Goal: Task Accomplishment & Management: Complete application form

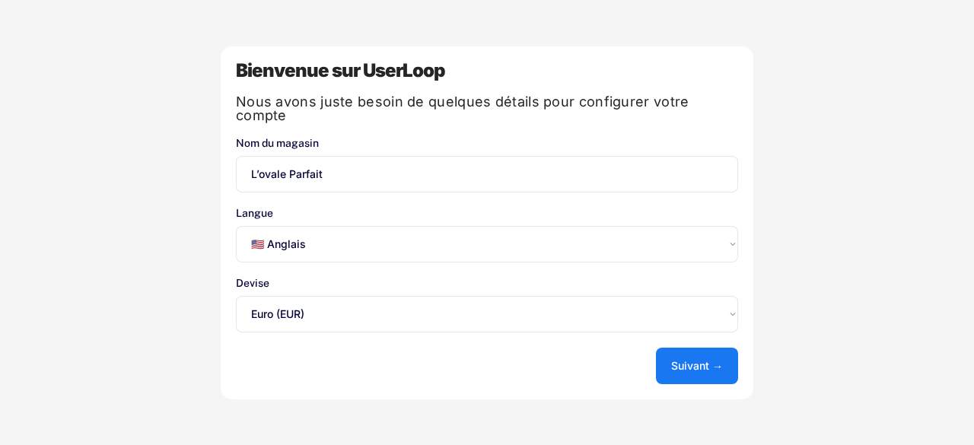
select select ""en""
select select ""1348695171700984260__LOOKUP__1635527639173x833446490375085600""
click at [307, 238] on select "Sélectionnez une option... 🇺🇸 Anglais 🇫🇷 Français 🇩🇪 Allemand 🇪🇸 Espagnol" at bounding box center [487, 244] width 502 height 37
select select ""fr""
click at [236, 226] on select "Sélectionnez une option... 🇺🇸 Anglais 🇫🇷 Français 🇩🇪 Allemand 🇪🇸 Espagnol" at bounding box center [487, 244] width 502 height 37
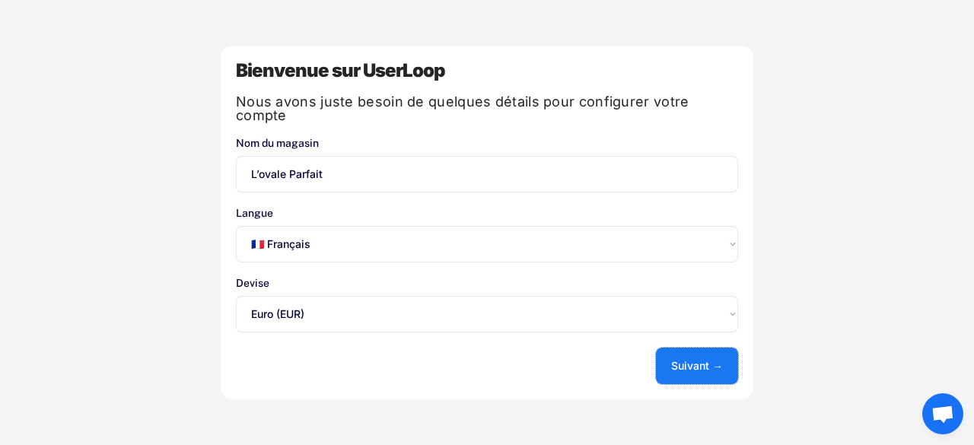
click at [692, 359] on font "Suivant →" at bounding box center [697, 365] width 52 height 13
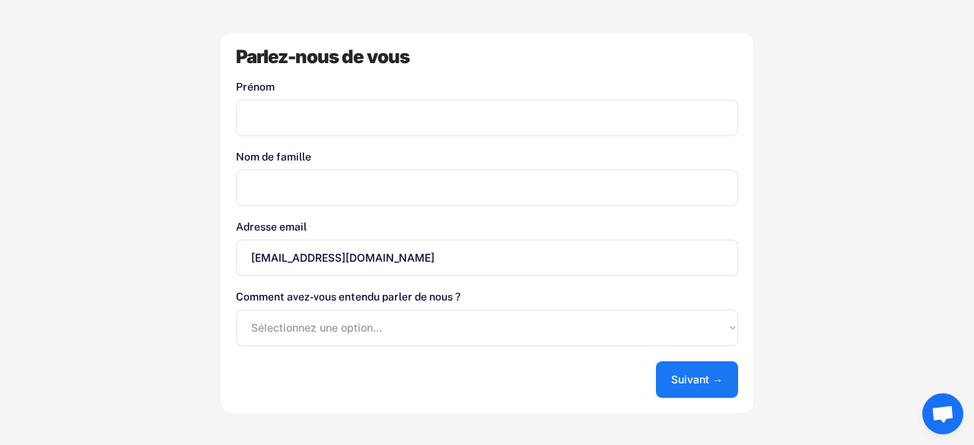
click at [396, 119] on input "input" at bounding box center [487, 118] width 502 height 37
type input "[PERSON_NAME]"
type input "Quemener"
click at [317, 329] on select "Sélectionnez une option... App Store de Shopify Google Blog UserLoop Recommandé…" at bounding box center [487, 328] width 502 height 37
select select ""other""
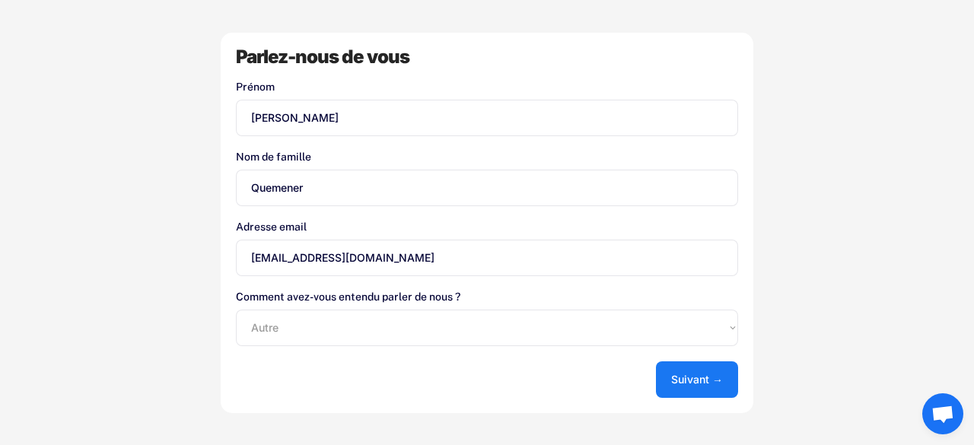
click at [236, 310] on select "Sélectionnez une option... App Store de Shopify Google Blog UserLoop Recommandé…" at bounding box center [487, 328] width 502 height 37
click at [709, 383] on font "Suivant →" at bounding box center [697, 379] width 52 height 13
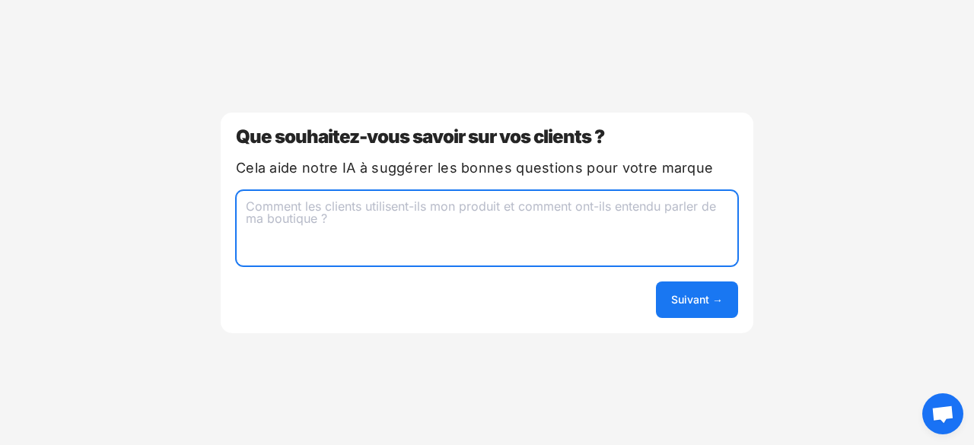
click at [476, 215] on textarea at bounding box center [487, 228] width 502 height 76
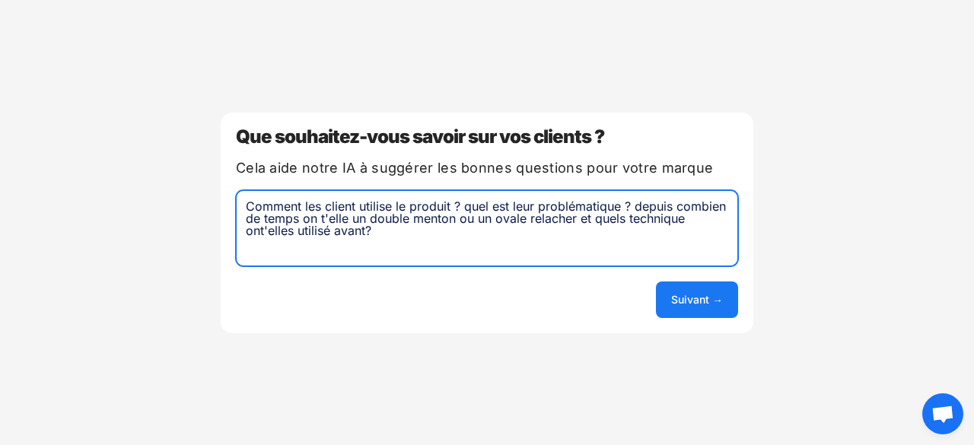
type textarea "Comment les client utilise le produit ? quel est leur problématique ? depuis co…"
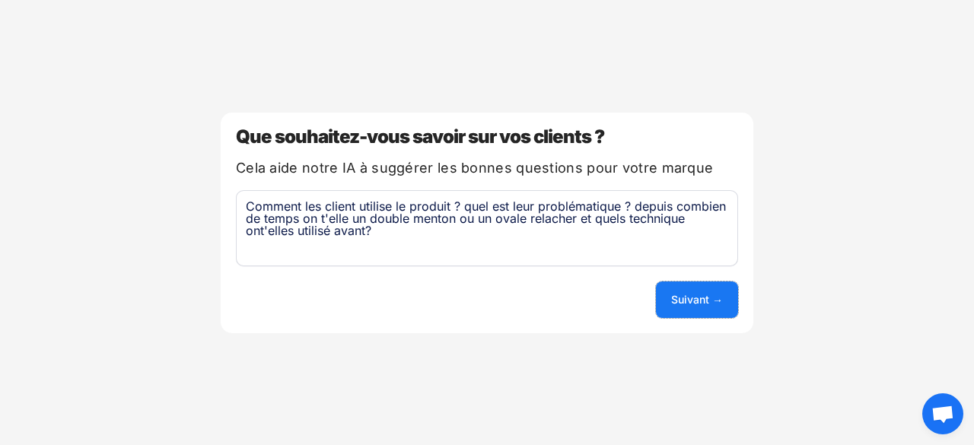
click at [700, 297] on font "Suivant →" at bounding box center [697, 299] width 52 height 13
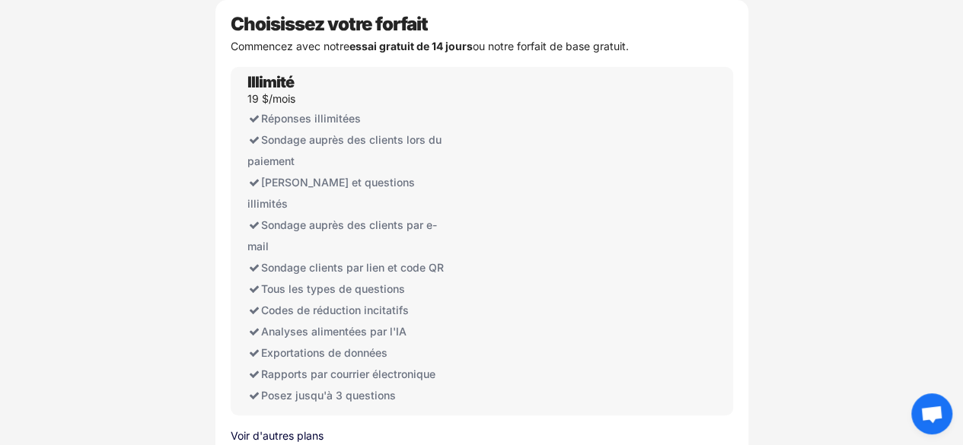
scroll to position [68, 0]
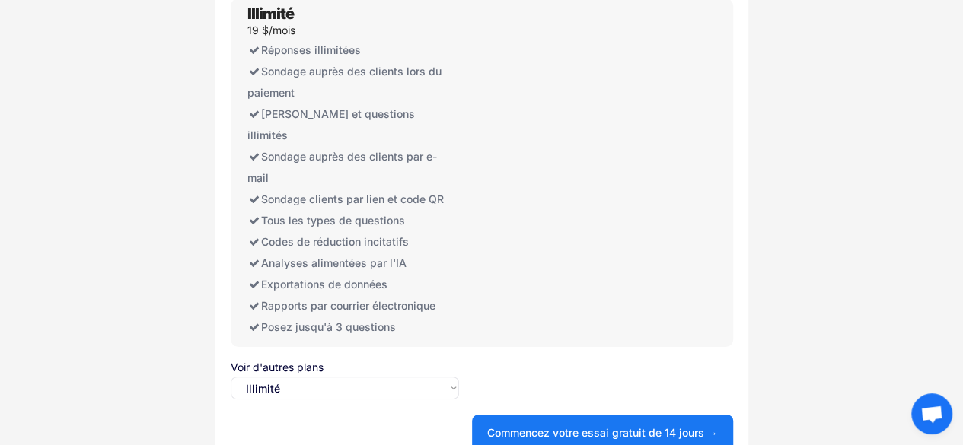
click at [432, 377] on select "Sélectionnez une option... Illimité Gratuit" at bounding box center [345, 388] width 228 height 23
select select ""free0""
click at [231, 377] on select "Sélectionnez une option... Illimité Gratuit" at bounding box center [345, 388] width 228 height 23
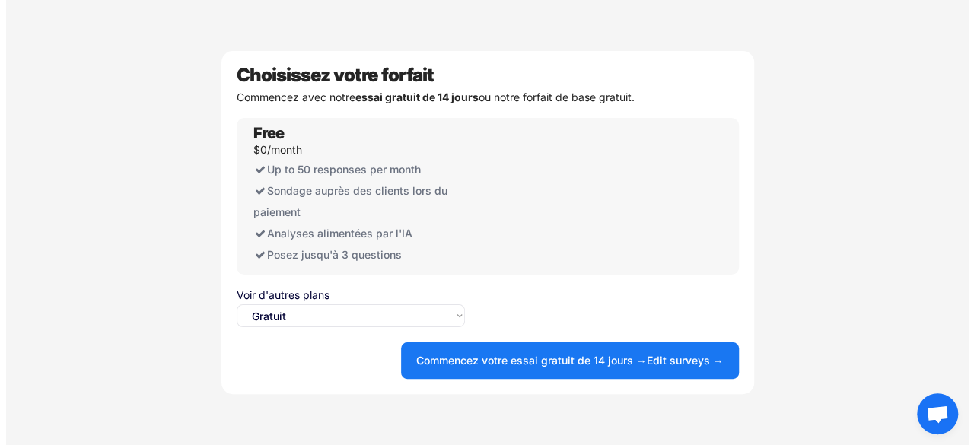
scroll to position [0, 0]
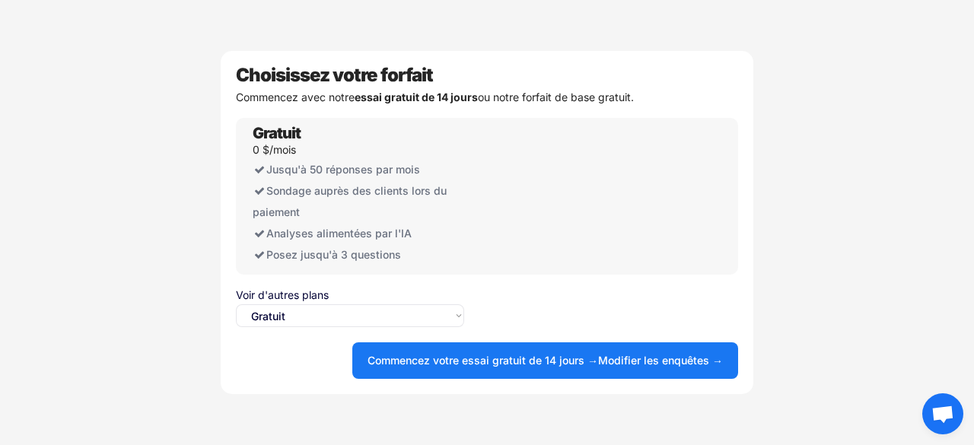
click at [671, 371] on button "Commencez votre essai gratuit de 14 jours → Modifier les enquêtes →" at bounding box center [545, 360] width 386 height 37
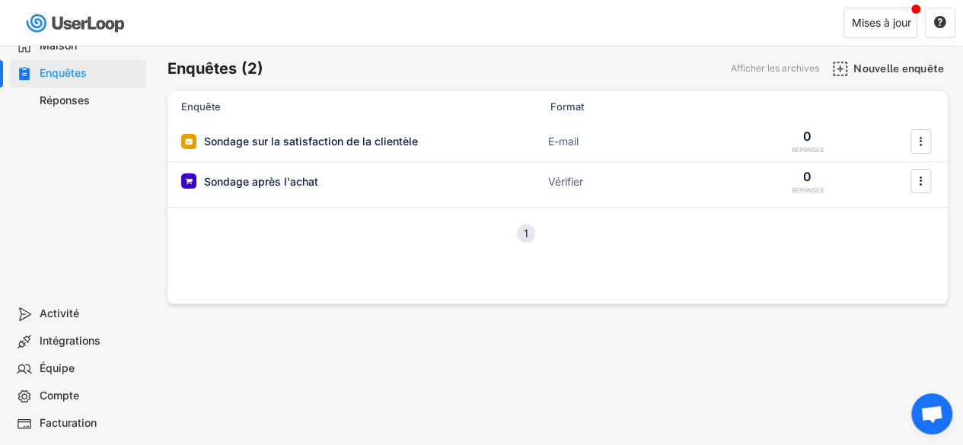
click at [111, 97] on div "Réponses" at bounding box center [90, 101] width 100 height 14
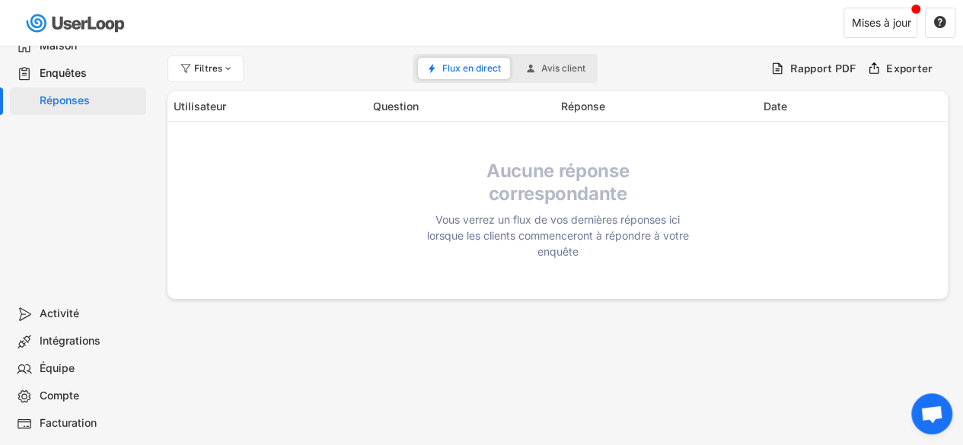
click at [87, 77] on font "Enquêtes" at bounding box center [63, 72] width 47 height 13
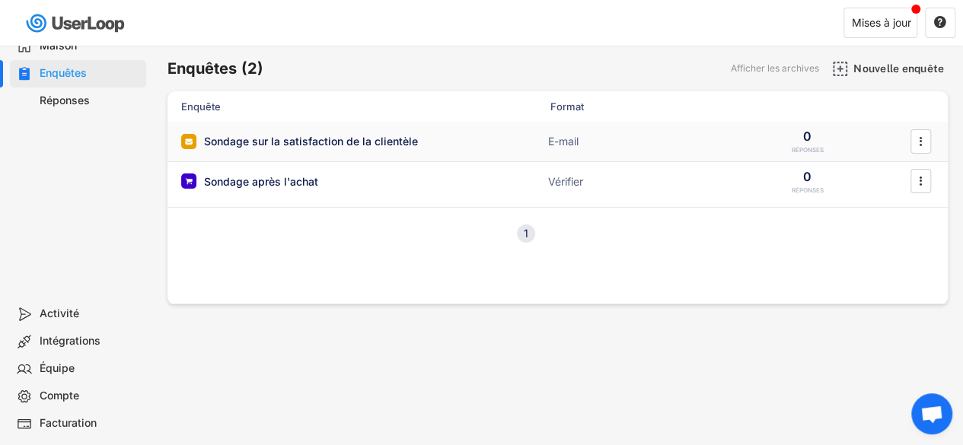
click at [432, 137] on div "Sondage sur la satisfaction de la clientèle" at bounding box center [333, 141] width 304 height 15
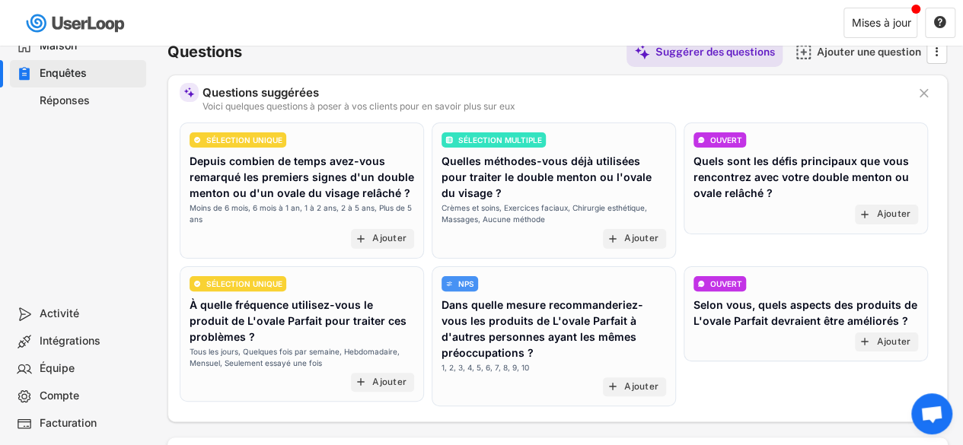
scroll to position [78, 0]
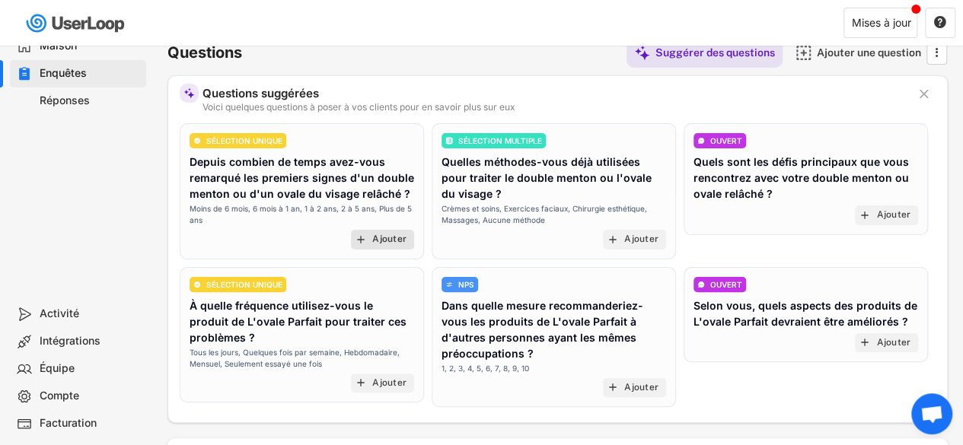
click at [378, 236] on font "Ajouter" at bounding box center [389, 239] width 34 height 11
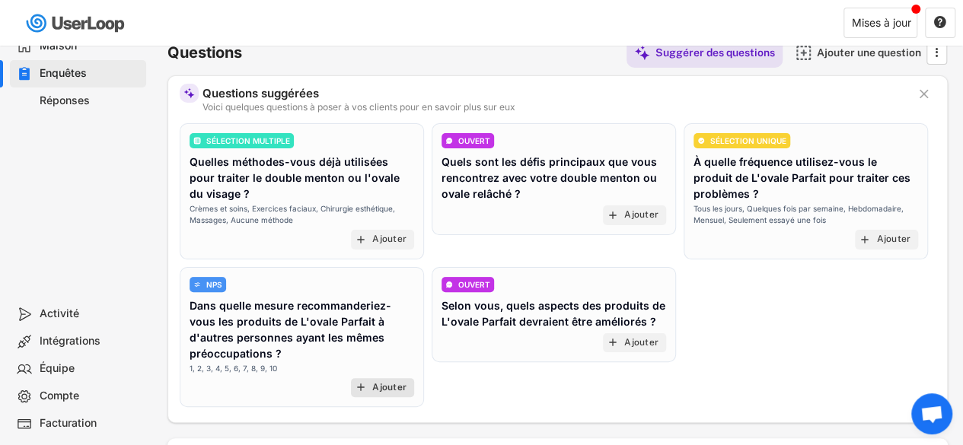
click at [378, 387] on font "Ajouter" at bounding box center [389, 387] width 34 height 11
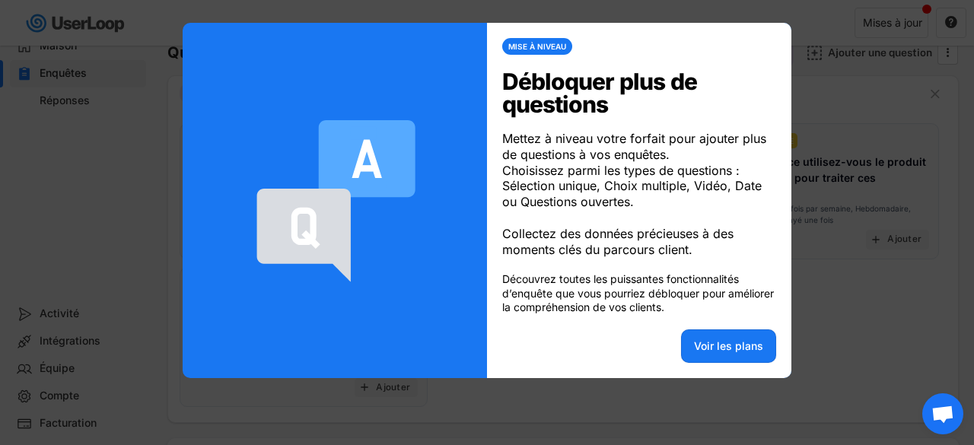
click at [861, 285] on div at bounding box center [487, 222] width 974 height 445
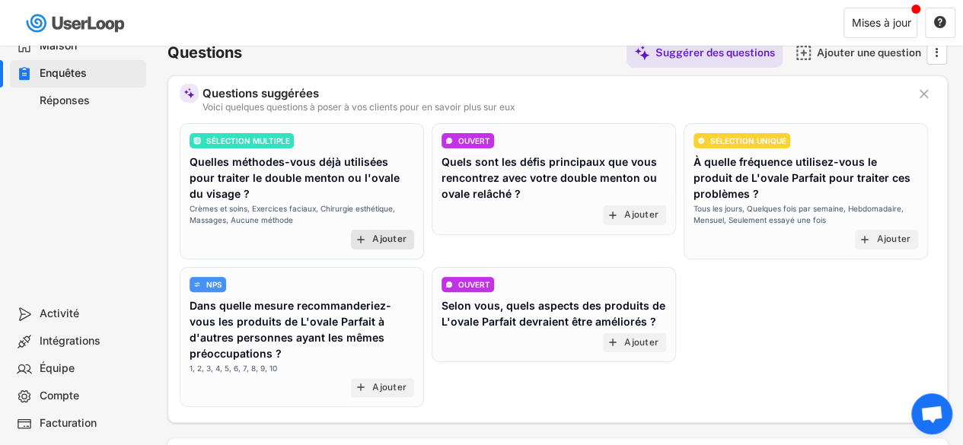
click at [390, 240] on font "Ajouter" at bounding box center [389, 239] width 34 height 11
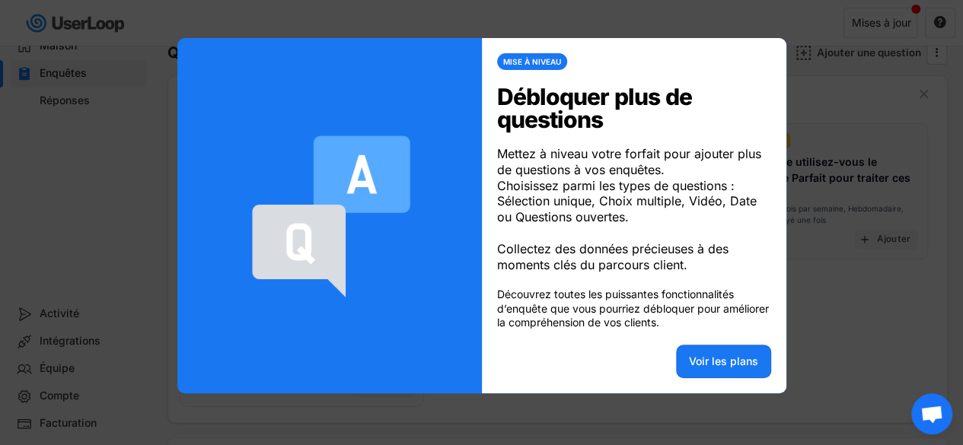
click at [833, 361] on div at bounding box center [481, 222] width 963 height 445
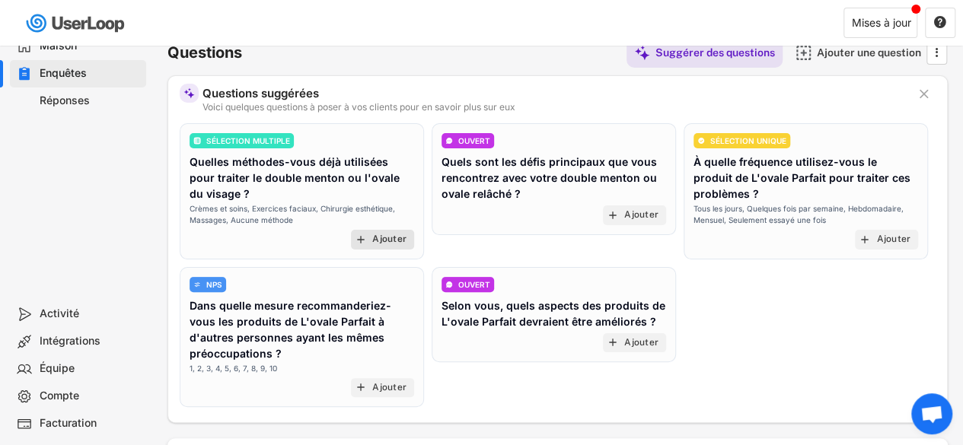
click at [377, 244] on div "Ajouter" at bounding box center [389, 240] width 34 height 12
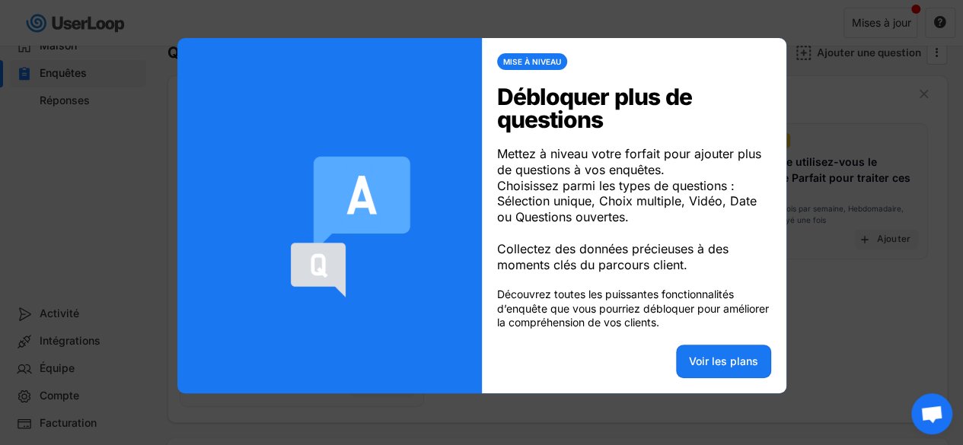
click at [823, 275] on div at bounding box center [481, 222] width 963 height 445
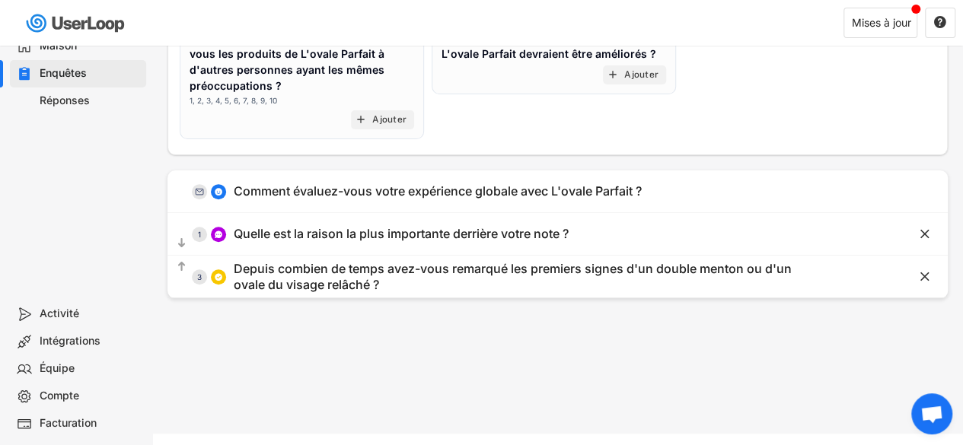
scroll to position [357, 0]
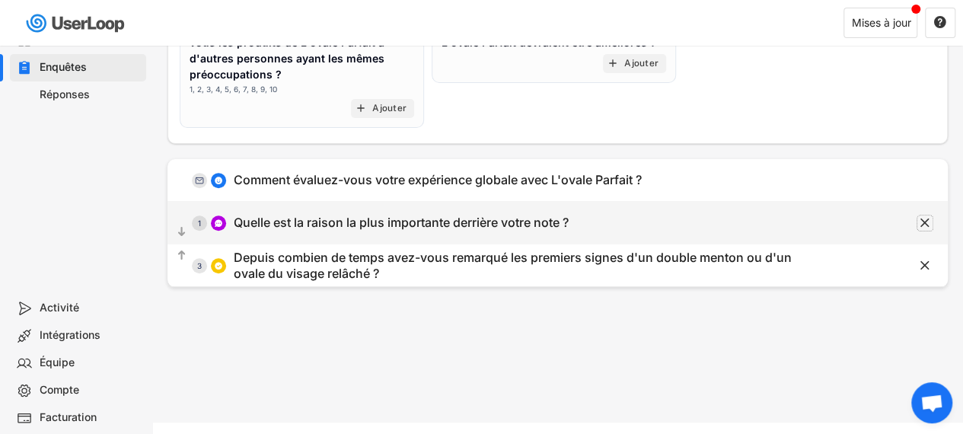
click at [919, 220] on icon "" at bounding box center [924, 222] width 15 height 15
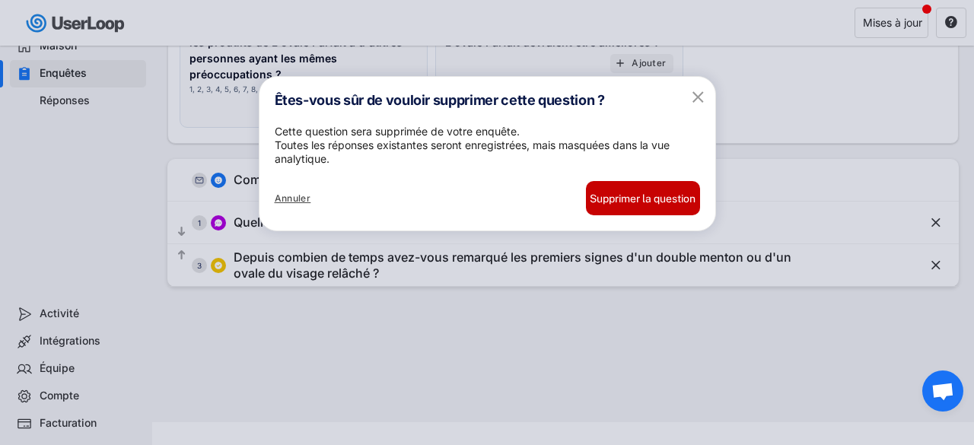
click at [645, 205] on font "Supprimer la question" at bounding box center [643, 199] width 106 height 12
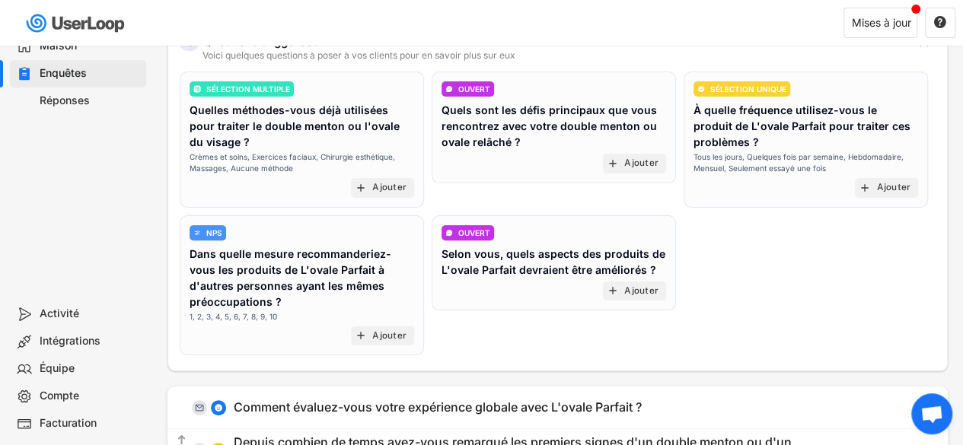
scroll to position [117, 0]
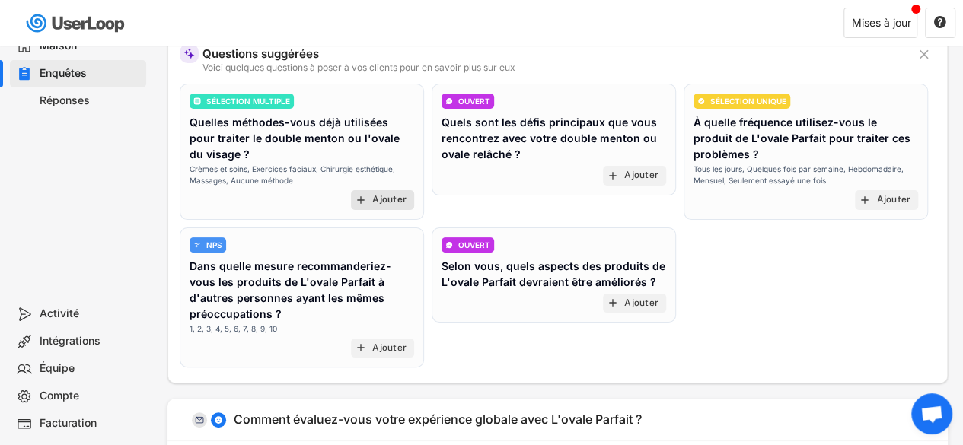
click at [380, 200] on font "Ajouter" at bounding box center [389, 199] width 34 height 11
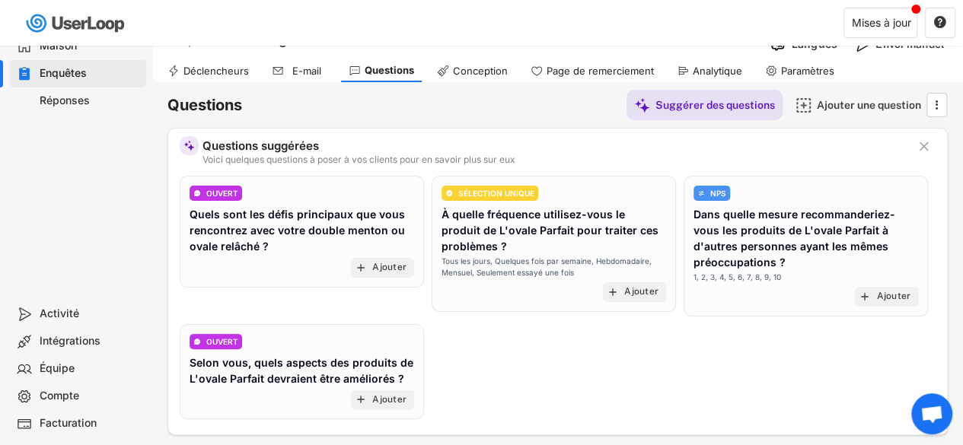
scroll to position [68, 0]
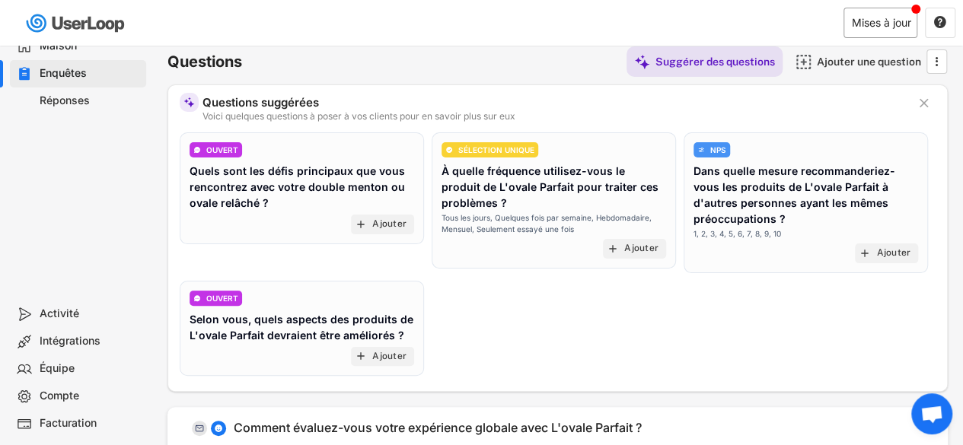
click at [889, 18] on font "Mises à jour" at bounding box center [881, 22] width 59 height 13
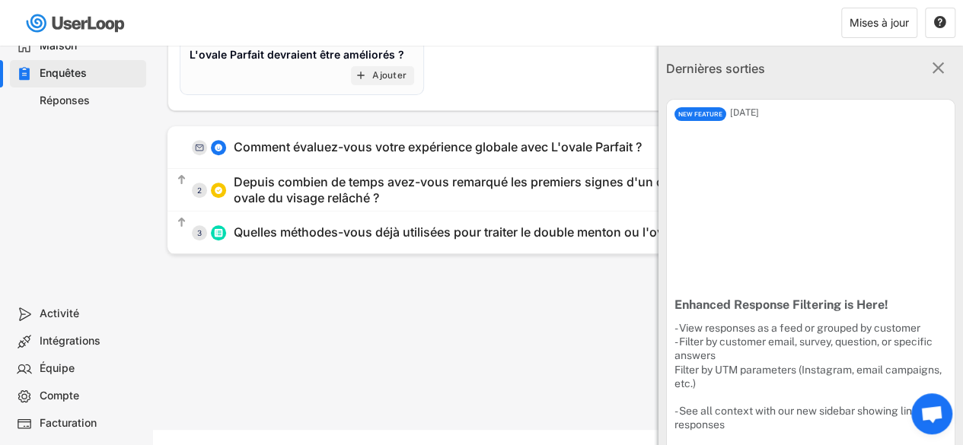
scroll to position [359, 0]
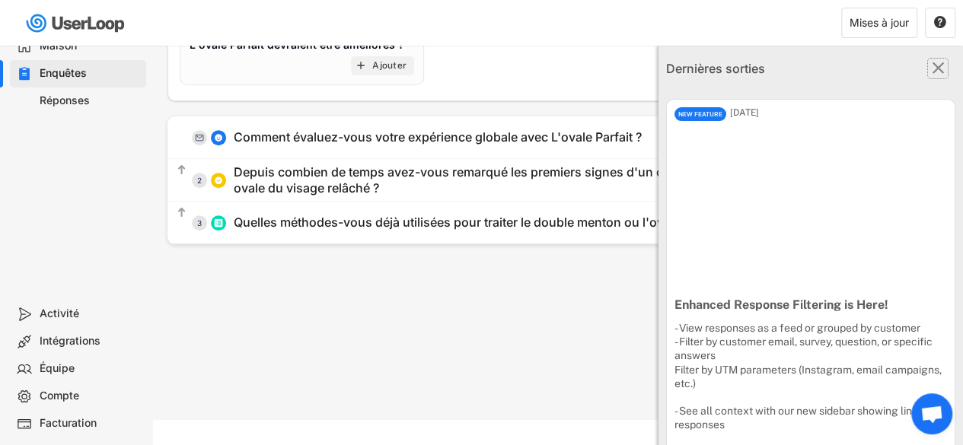
click at [932, 69] on text "" at bounding box center [938, 68] width 12 height 20
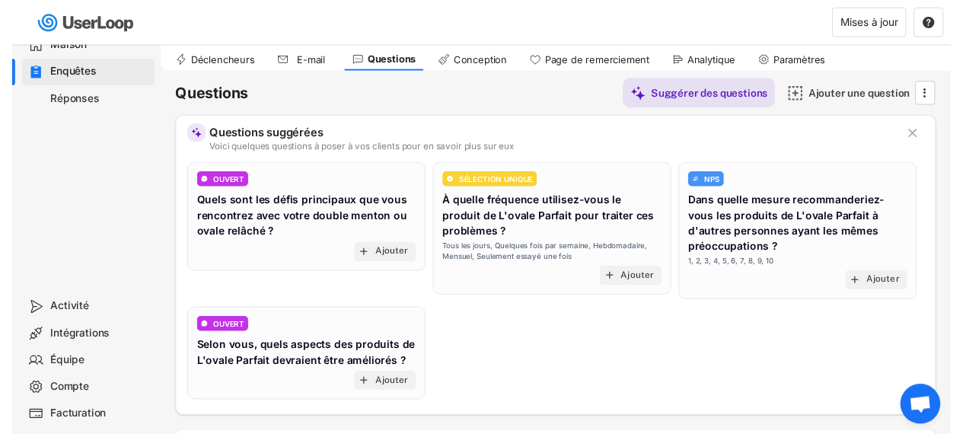
scroll to position [0, 0]
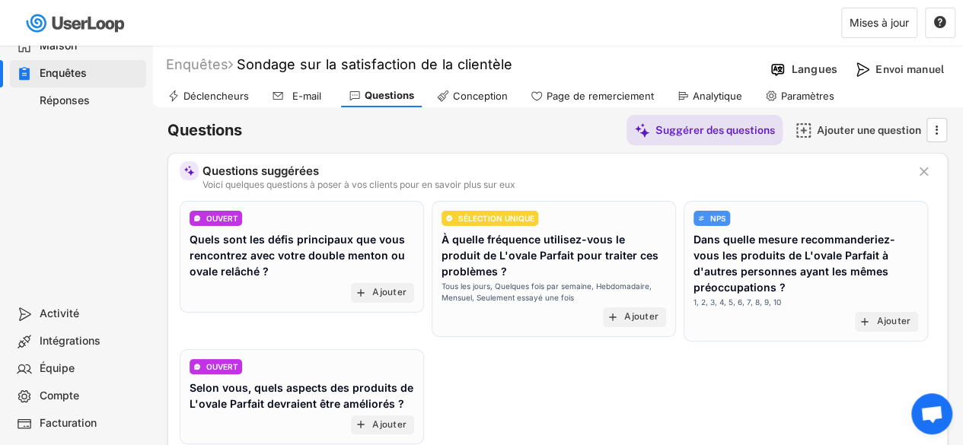
click at [304, 97] on font "E-mail" at bounding box center [306, 96] width 29 height 12
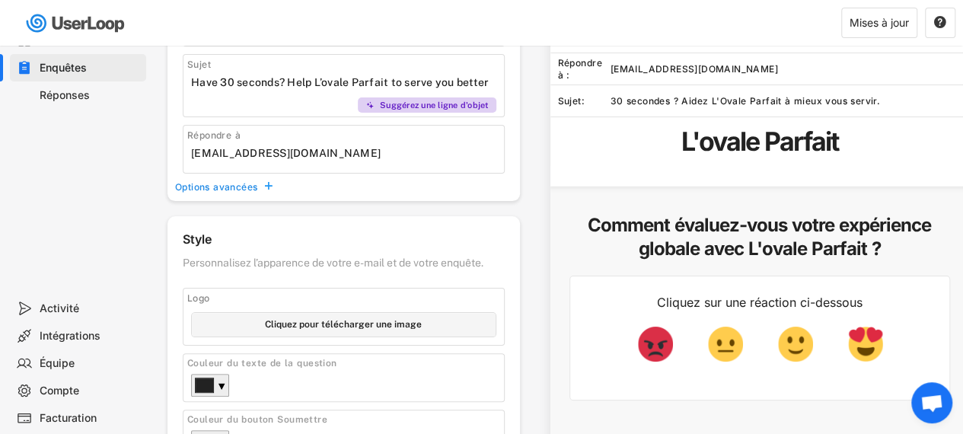
scroll to position [195, 0]
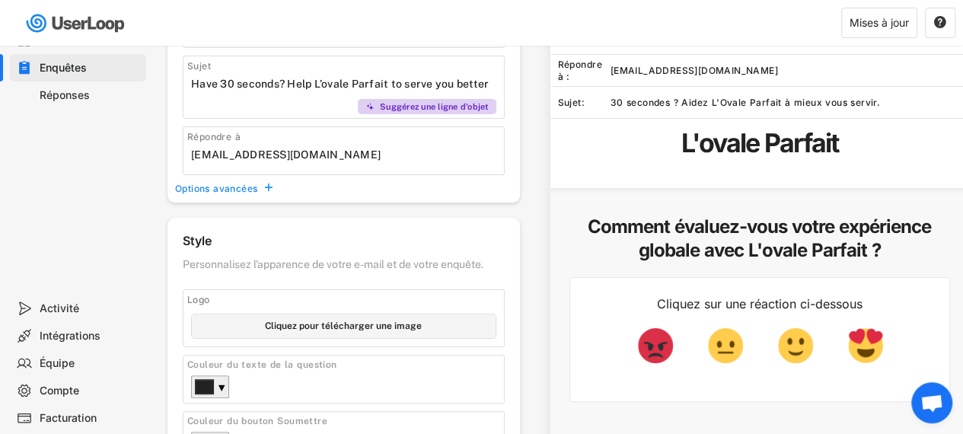
click at [620, 101] on font "30 secondes ? Aidez L'Ovale Parfait à mieux vous servir." at bounding box center [744, 102] width 269 height 11
click at [626, 101] on font "30 secondes ? Aidez L'Ovale Parfait à mieux vous servir." at bounding box center [744, 102] width 269 height 11
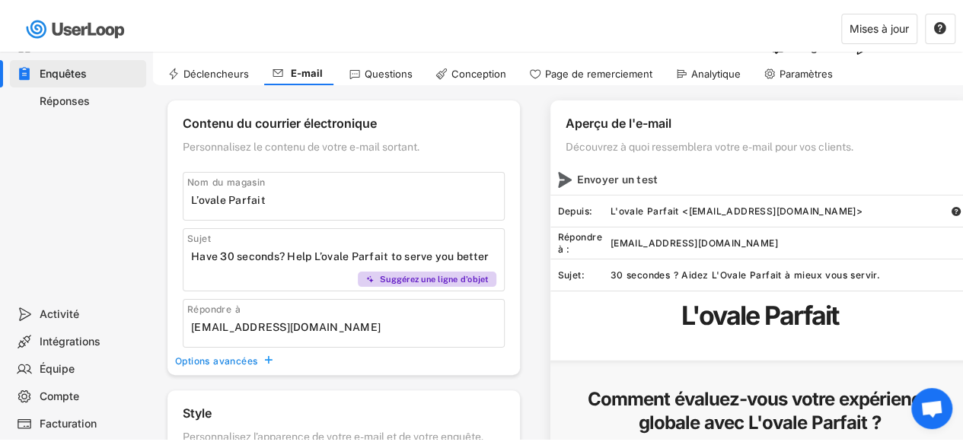
scroll to position [0, 0]
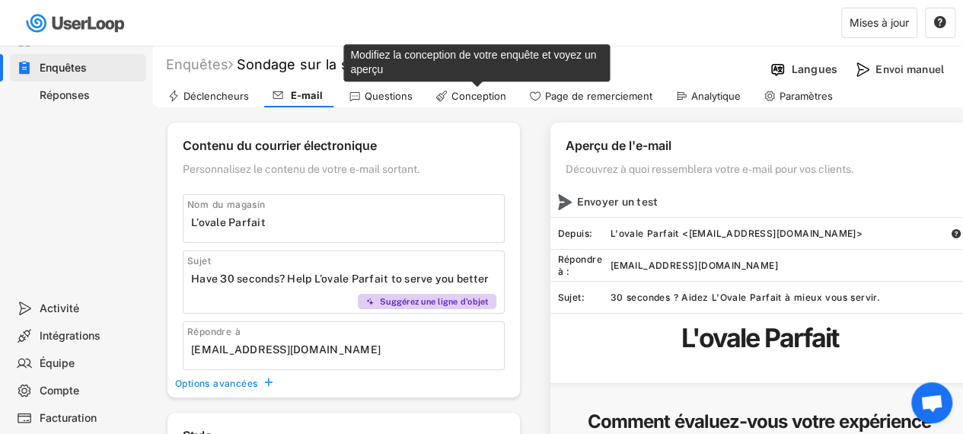
click at [467, 96] on font "Conception" at bounding box center [478, 96] width 55 height 12
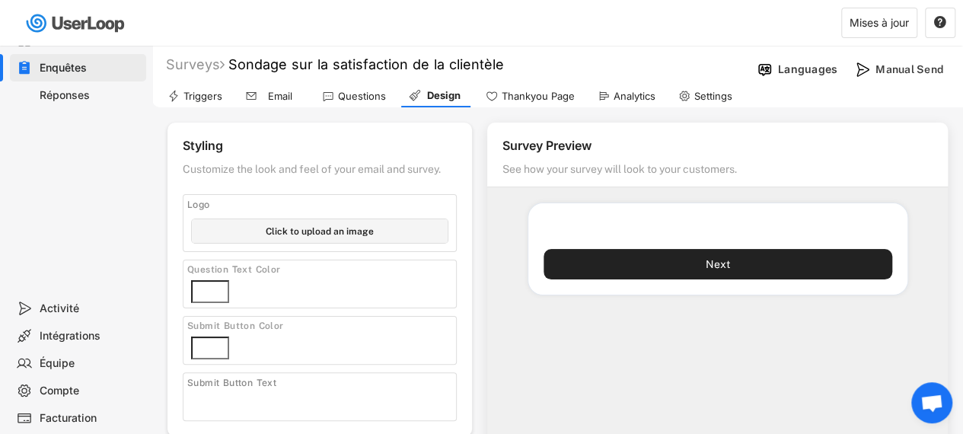
click at [374, 90] on div "Questions" at bounding box center [362, 96] width 48 height 13
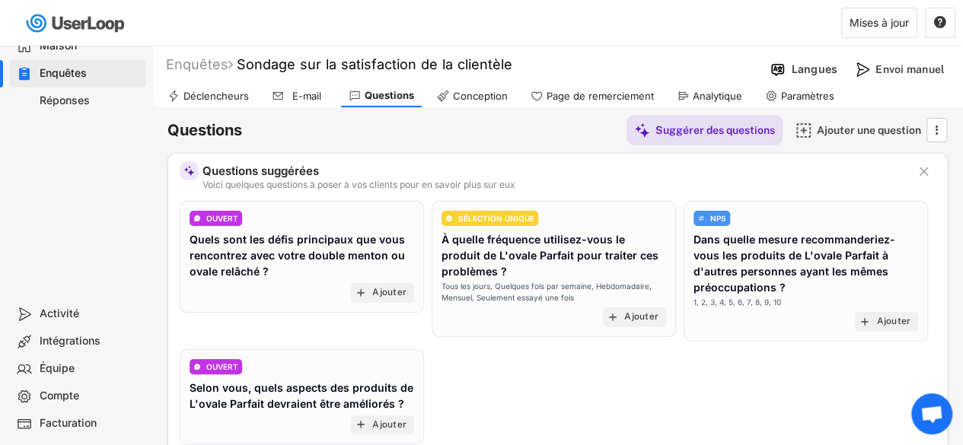
click at [581, 97] on font "Page de remerciement" at bounding box center [599, 96] width 107 height 12
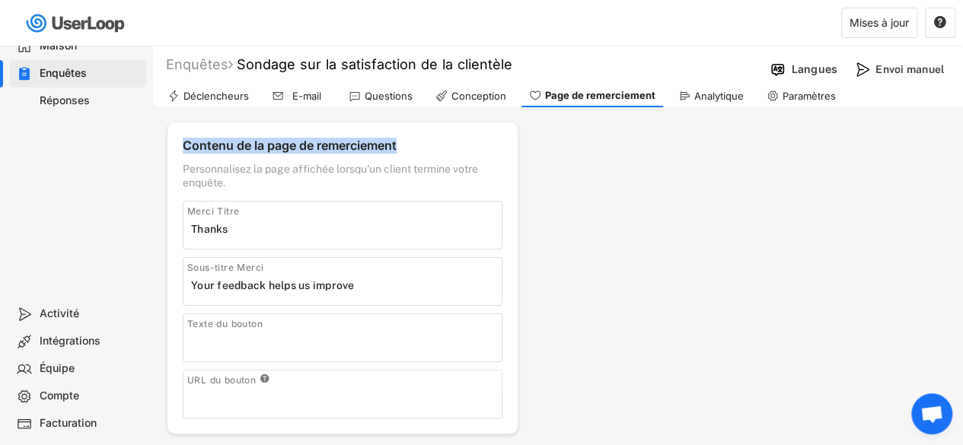
drag, startPoint x: 951, startPoint y: 97, endPoint x: 959, endPoint y: 131, distance: 35.1
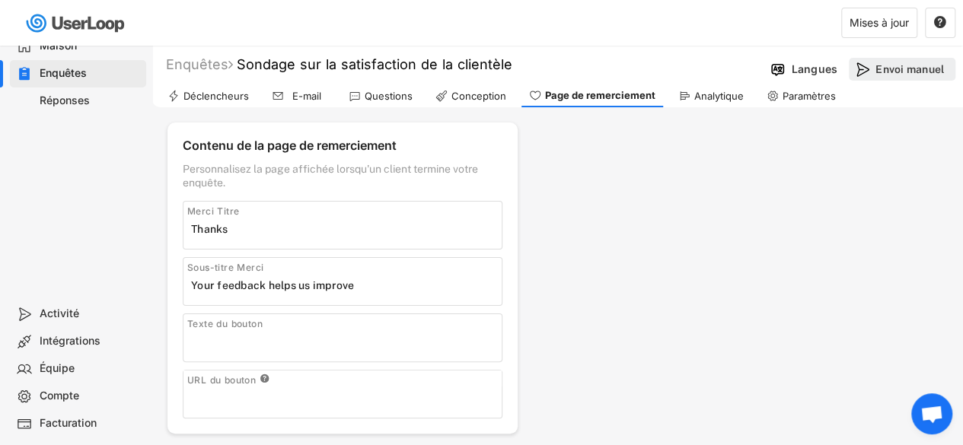
click at [870, 66] on div "Envoi manuel" at bounding box center [901, 69] width 107 height 23
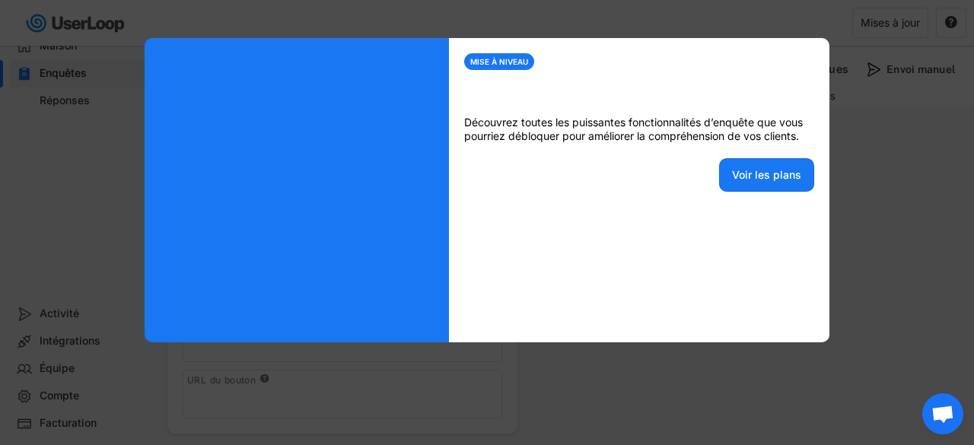
click at [904, 146] on div at bounding box center [487, 222] width 974 height 445
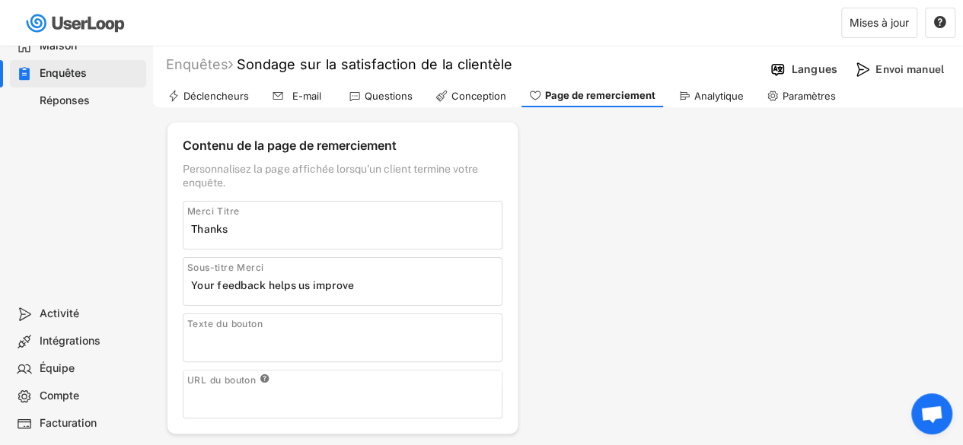
click at [59, 49] on font "Maison" at bounding box center [58, 45] width 37 height 13
click at [71, 49] on font "Maison" at bounding box center [58, 45] width 37 height 13
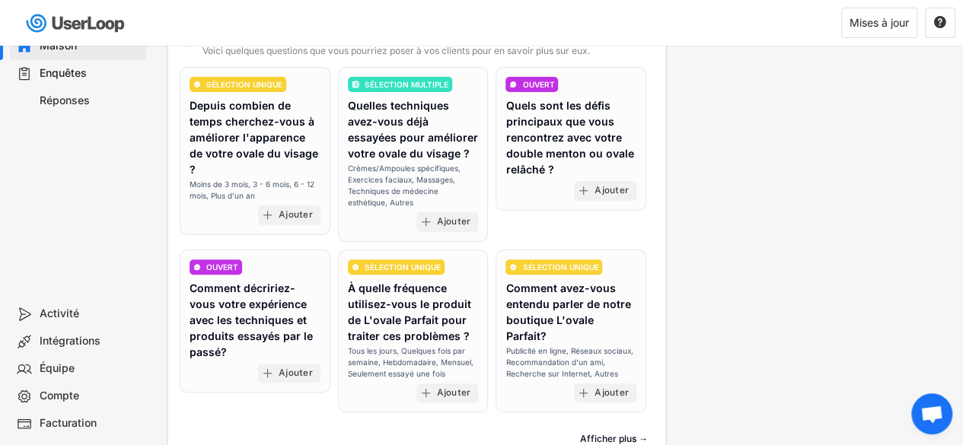
scroll to position [624, 0]
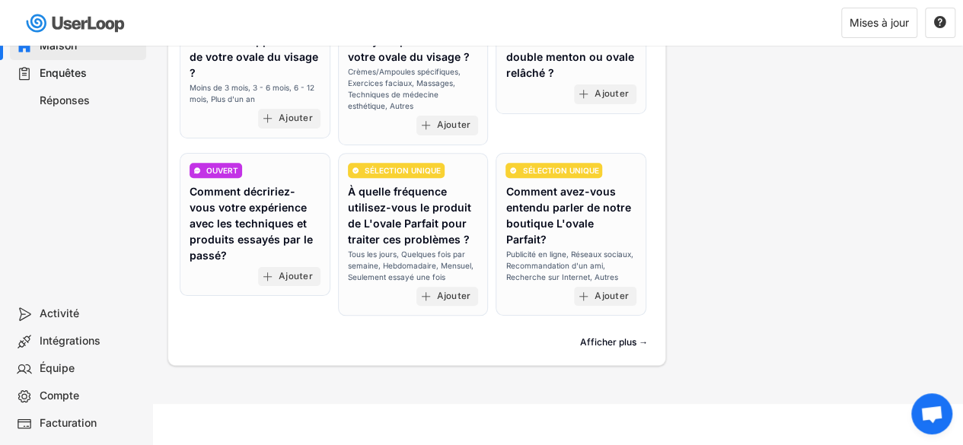
click at [65, 345] on font "Intégrations" at bounding box center [70, 340] width 61 height 13
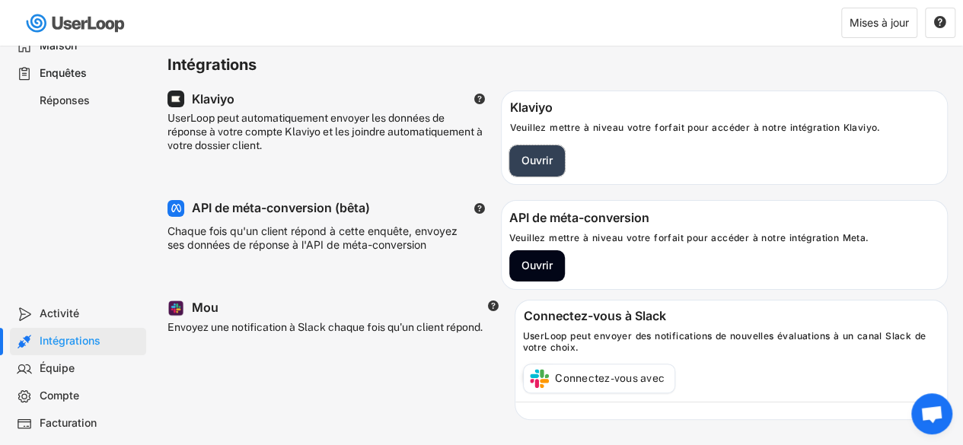
click at [522, 162] on font "Ouvrir" at bounding box center [536, 160] width 31 height 13
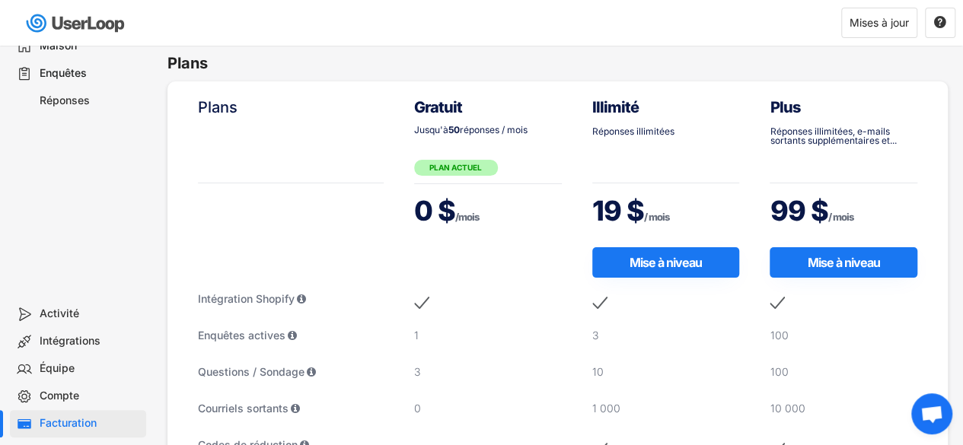
click at [448, 129] on font "Jusqu'à" at bounding box center [431, 129] width 34 height 11
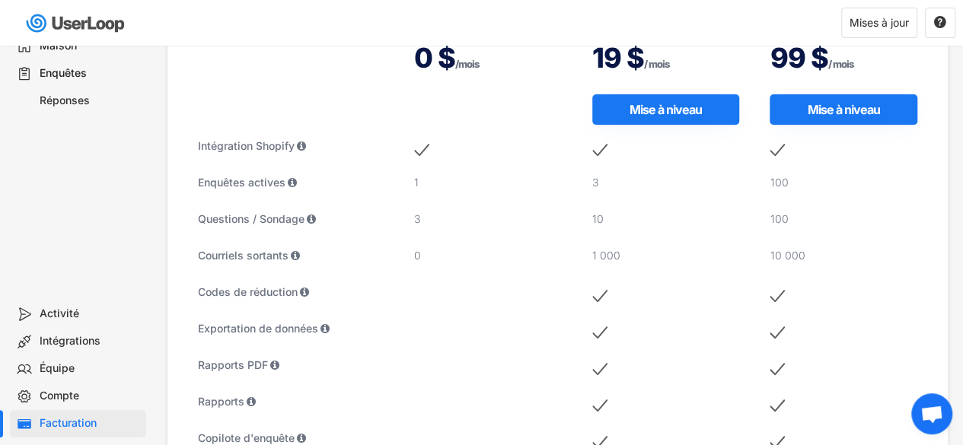
scroll to position [146, 0]
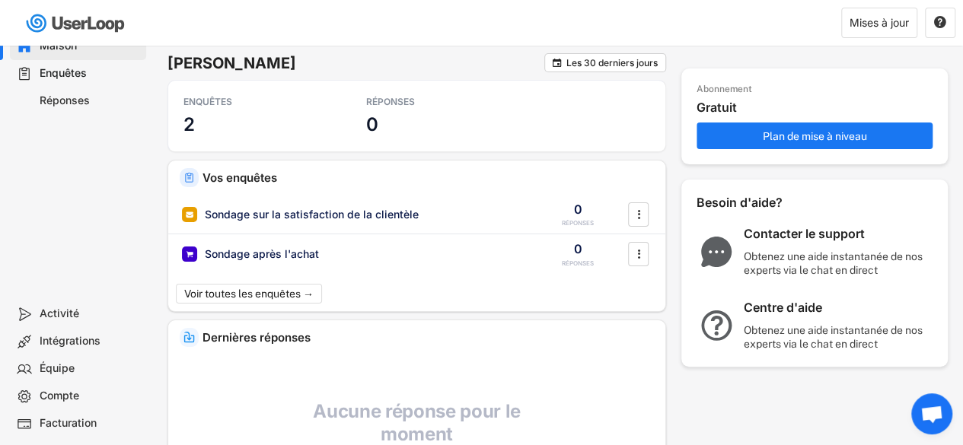
scroll to position [49, 0]
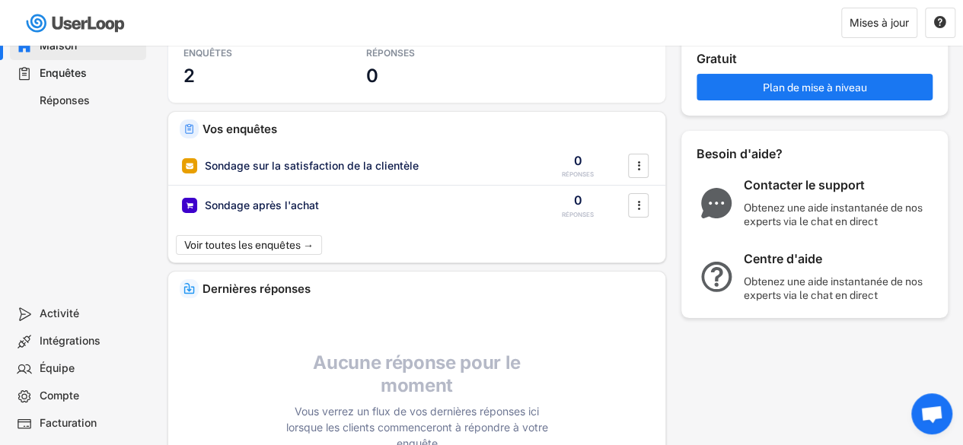
type input "Thanks"
type input "Your feedback helps us improve"
